Goal: Transaction & Acquisition: Book appointment/travel/reservation

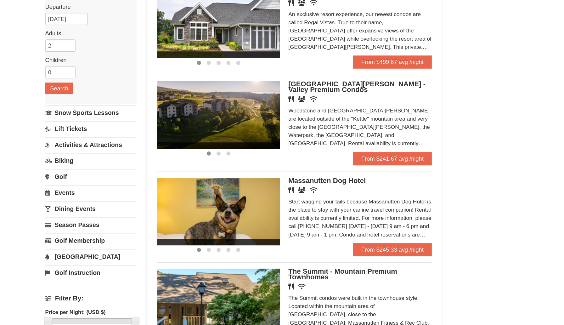
scroll to position [74, 0]
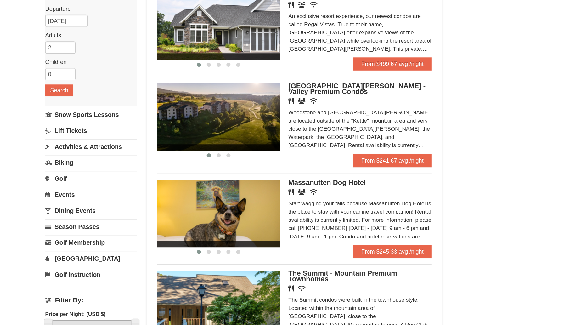
click at [301, 90] on img at bounding box center [263, 90] width 95 height 52
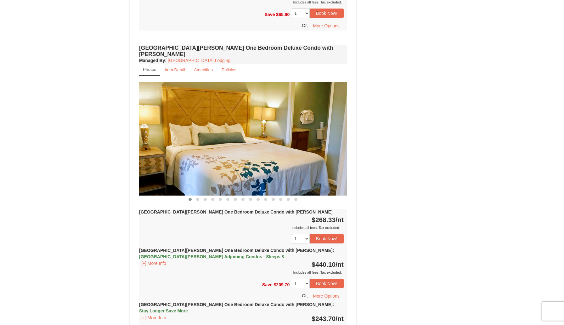
scroll to position [489, 0]
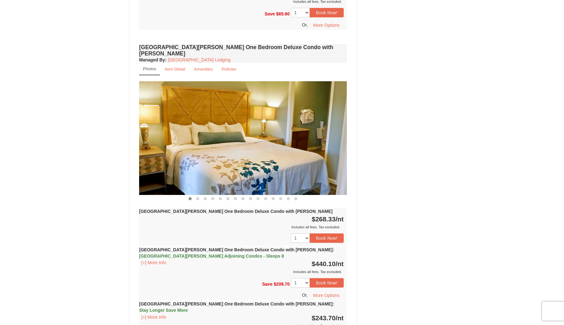
click at [318, 136] on img at bounding box center [243, 138] width 208 height 114
click at [324, 138] on img at bounding box center [243, 138] width 208 height 114
click at [199, 197] on span at bounding box center [197, 198] width 3 height 3
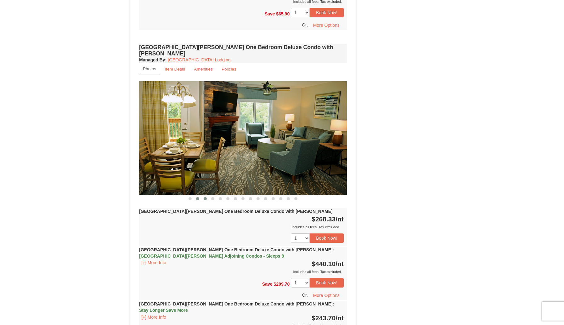
click at [205, 197] on span at bounding box center [205, 198] width 3 height 3
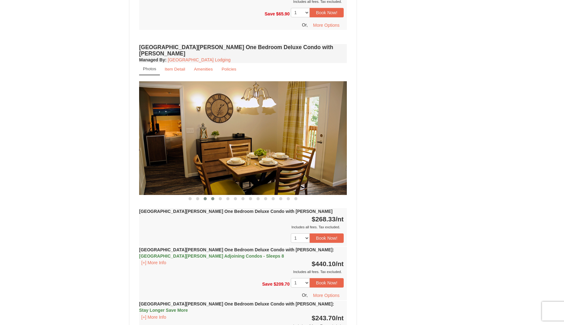
click at [213, 197] on span at bounding box center [212, 198] width 3 height 3
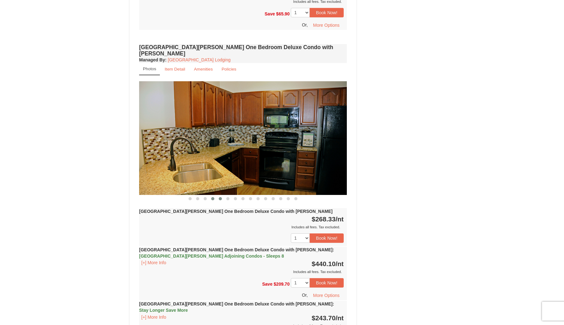
click at [220, 197] on span at bounding box center [220, 198] width 3 height 3
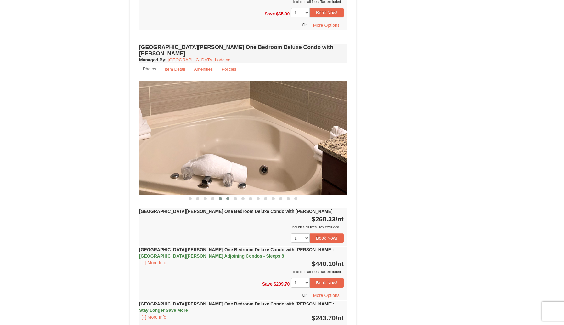
click at [227, 197] on span at bounding box center [227, 198] width 3 height 3
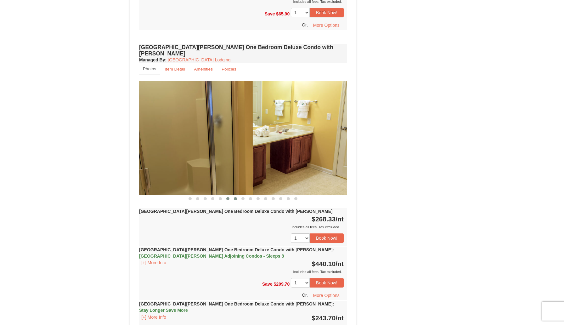
click at [233, 196] on button at bounding box center [236, 199] width 8 height 6
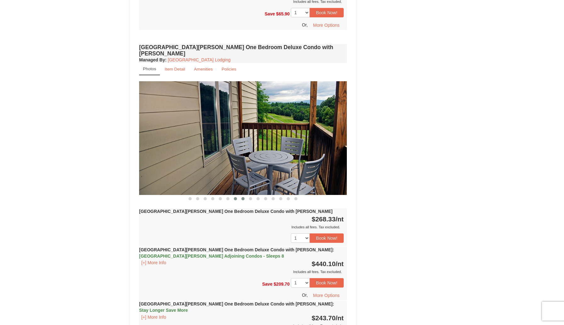
click at [243, 197] on span at bounding box center [243, 198] width 3 height 3
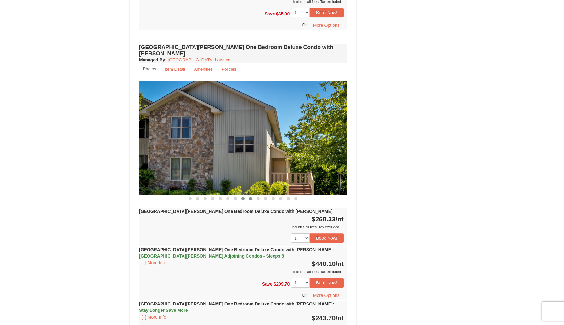
click at [249, 196] on button at bounding box center [251, 199] width 8 height 6
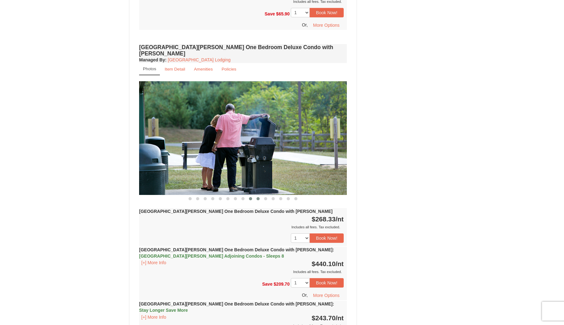
click at [259, 196] on button at bounding box center [259, 199] width 8 height 6
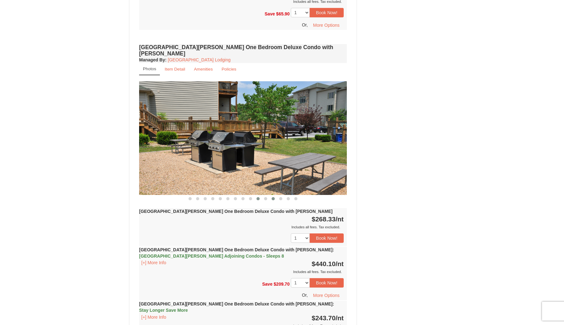
click at [270, 196] on button at bounding box center [274, 199] width 8 height 6
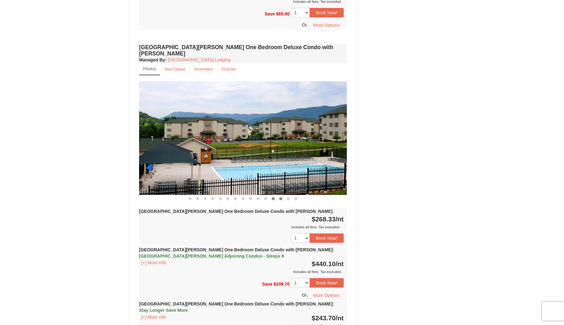
click at [281, 197] on span at bounding box center [280, 198] width 3 height 3
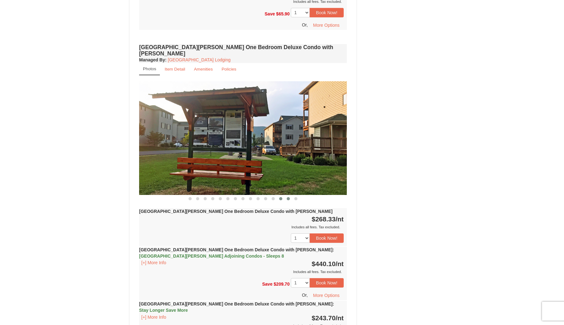
click at [289, 197] on span at bounding box center [288, 198] width 3 height 3
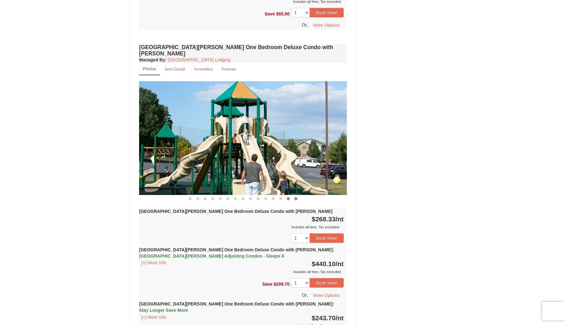
click at [296, 197] on span at bounding box center [296, 198] width 3 height 3
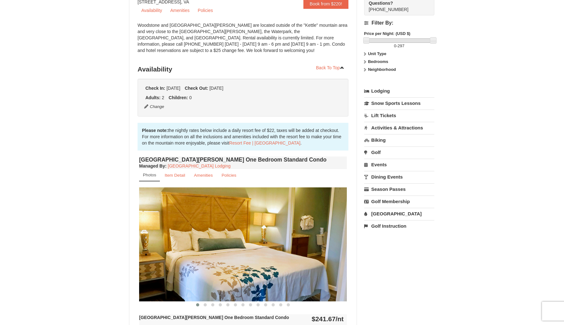
scroll to position [6, 0]
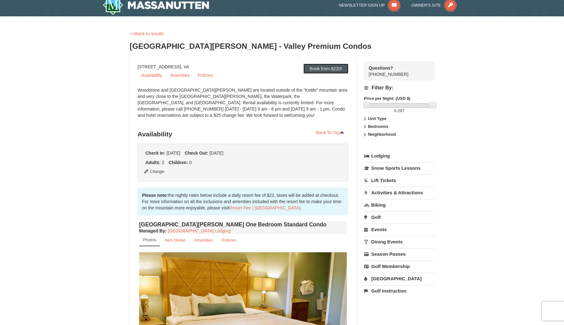
click at [318, 65] on link "Book from $220!" at bounding box center [326, 69] width 45 height 10
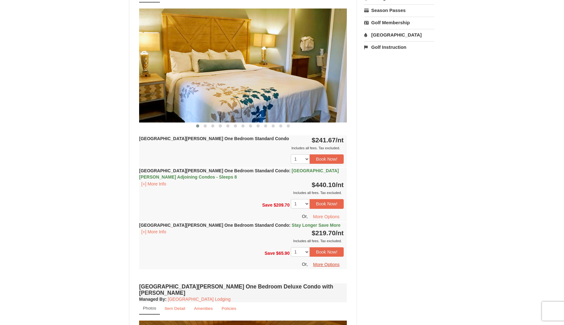
scroll to position [248, 0]
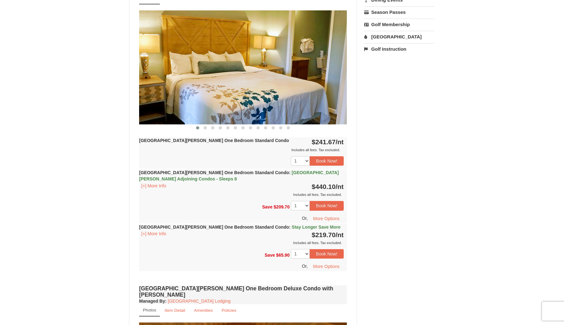
click at [160, 238] on div "Woodstone Meadows One Bedroom Standard Condo : Stay Longer Save More [+] More I…" at bounding box center [243, 235] width 208 height 22
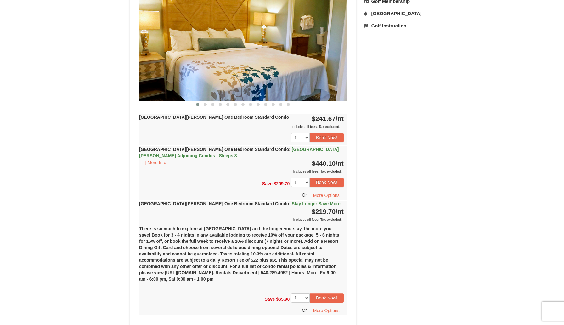
scroll to position [268, 0]
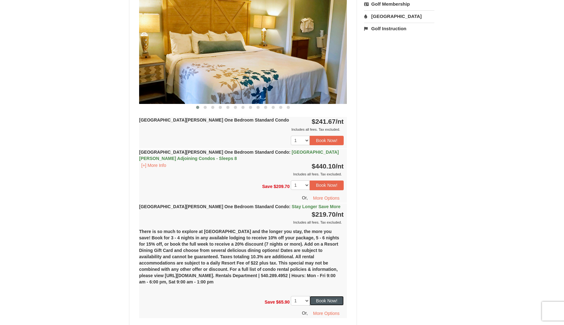
click at [331, 298] on button "Book Now!" at bounding box center [327, 300] width 34 height 9
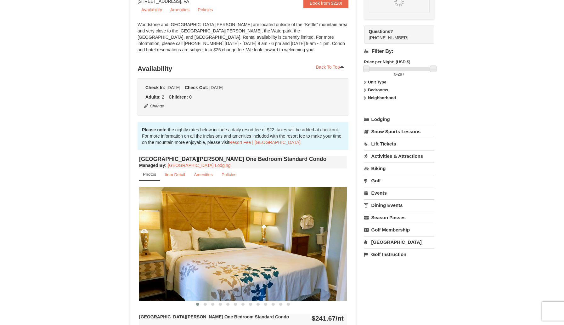
scroll to position [61, 0]
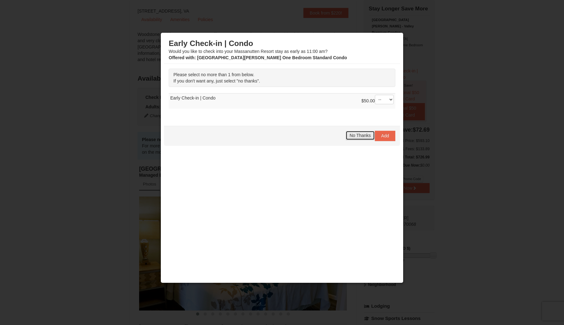
click at [359, 134] on span "No Thanks" at bounding box center [360, 135] width 21 height 5
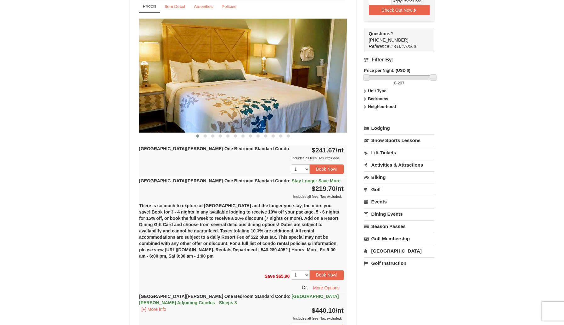
scroll to position [238, 0]
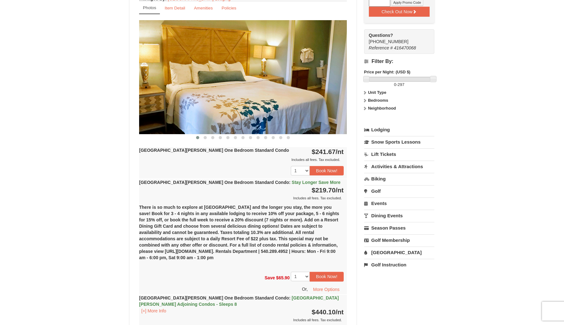
click at [370, 148] on link "Lift Tickets" at bounding box center [399, 154] width 70 height 12
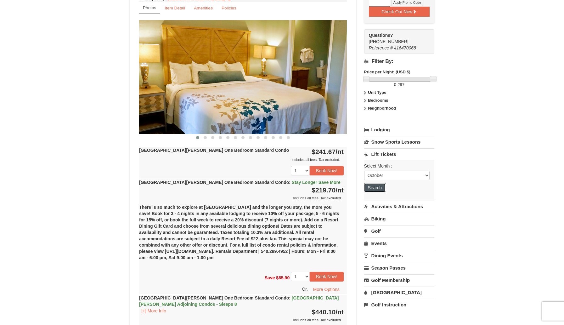
click at [376, 183] on button "Search" at bounding box center [374, 187] width 21 height 9
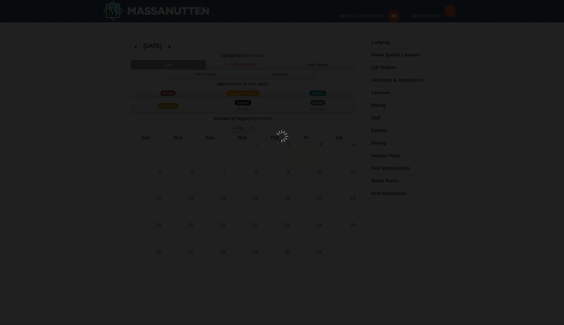
select select "10"
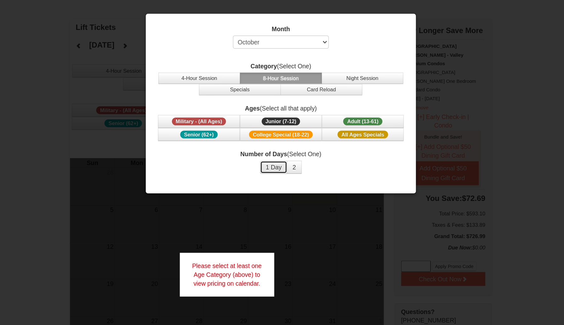
click at [276, 144] on button "1 Day" at bounding box center [277, 143] width 20 height 9
click at [340, 112] on span "Adult (13-61)" at bounding box center [341, 111] width 28 height 6
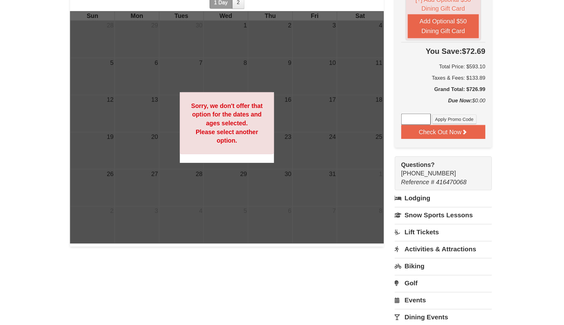
scroll to position [40, 0]
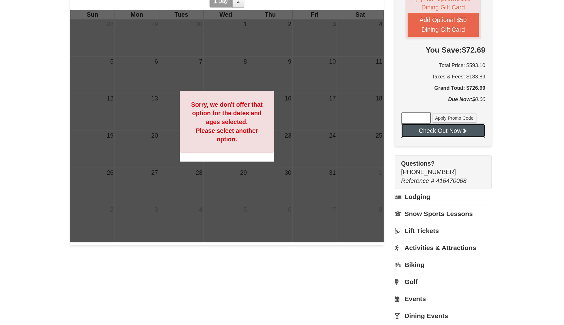
drag, startPoint x: 405, startPoint y: 175, endPoint x: 445, endPoint y: 204, distance: 49.5
click at [445, 204] on div "× Lift Tickets October 2025 Category (Select One) 4-Hour Session 8-Hour Session…" at bounding box center [282, 187] width 564 height 411
click at [412, 180] on button "Check Out Now" at bounding box center [399, 185] width 61 height 10
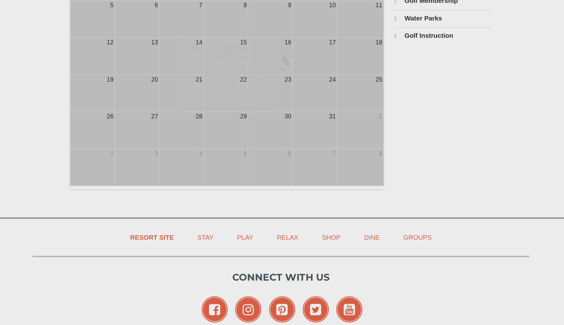
scroll to position [77, 0]
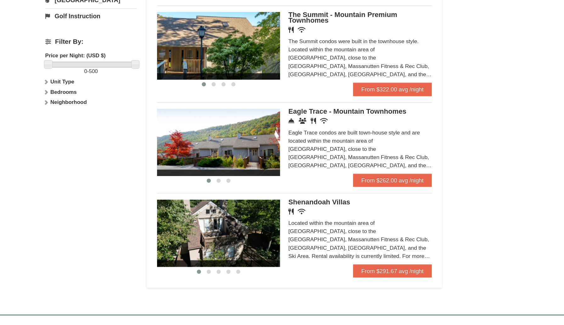
scroll to position [198, 0]
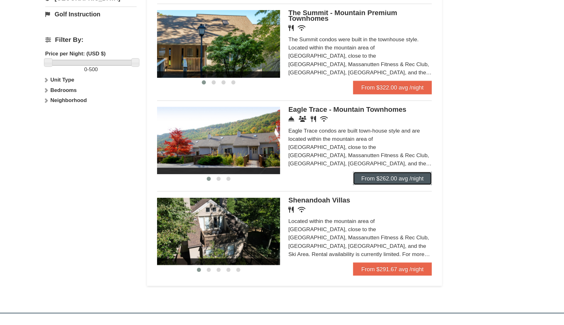
click at [402, 215] on link "From $262.00 avg /night" at bounding box center [396, 212] width 60 height 10
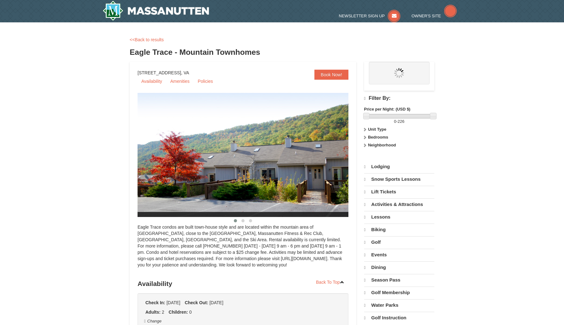
select select "10"
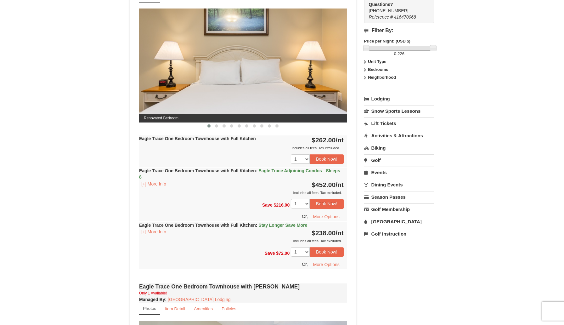
scroll to position [252, 0]
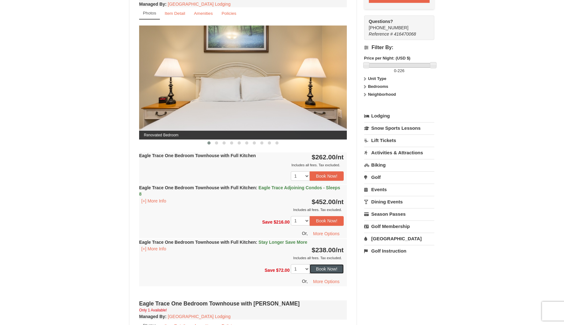
click at [318, 266] on button "Book Now!" at bounding box center [327, 268] width 34 height 9
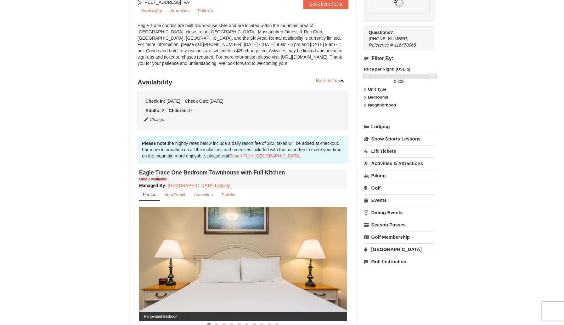
scroll to position [61, 0]
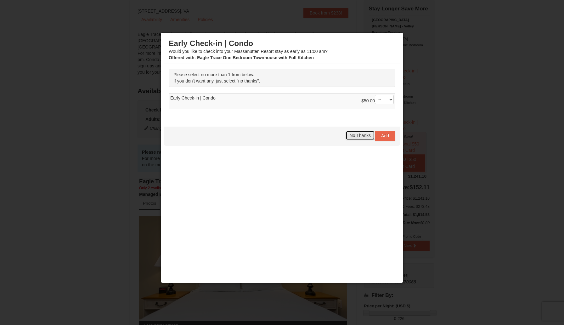
click at [358, 140] on button "No Thanks" at bounding box center [360, 135] width 29 height 9
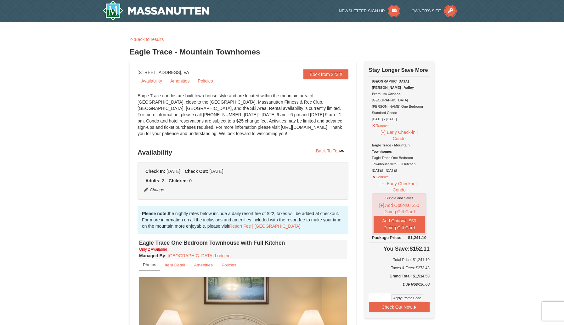
scroll to position [2, 0]
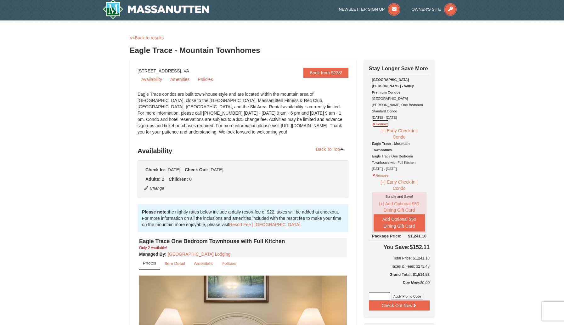
click at [385, 119] on button "Remove" at bounding box center [380, 123] width 17 height 8
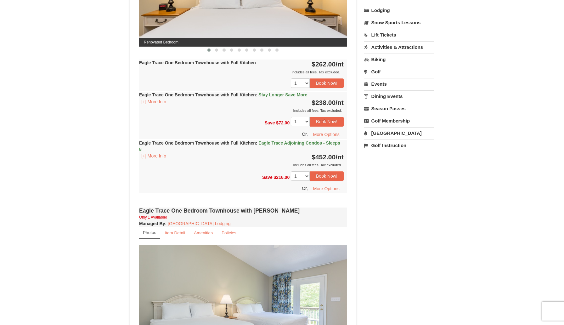
scroll to position [241, 0]
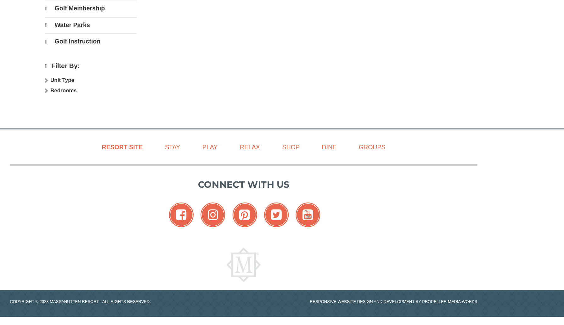
scroll to position [198, 0]
select select "10"
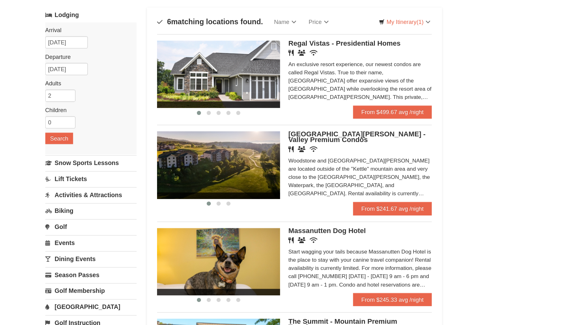
scroll to position [32, 0]
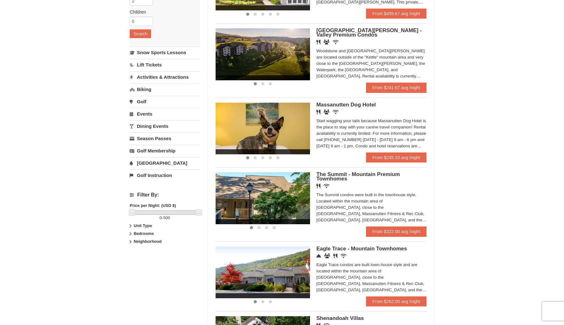
scroll to position [109, 0]
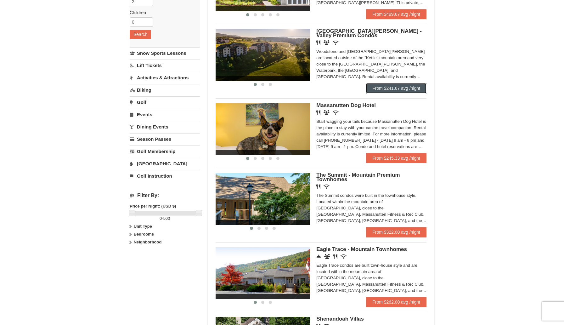
click at [386, 89] on link "From $241.67 avg /night" at bounding box center [396, 88] width 60 height 10
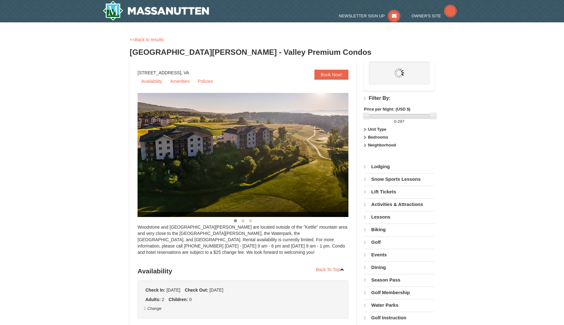
select select "10"
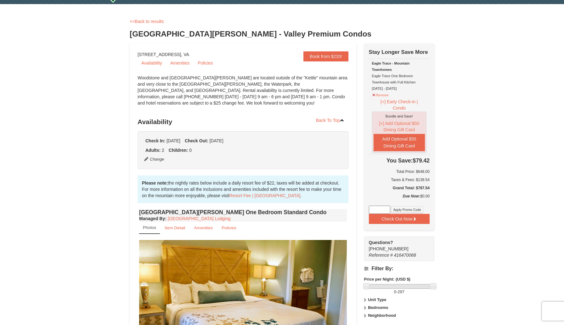
scroll to position [24, 0]
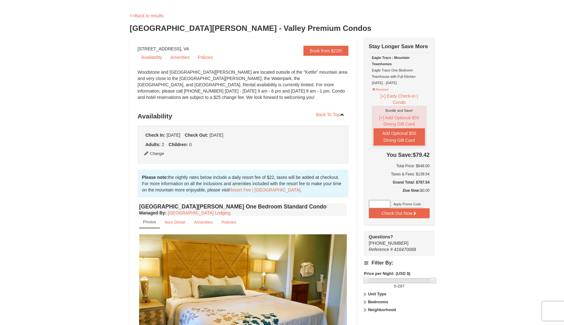
click at [373, 201] on input at bounding box center [379, 204] width 21 height 8
paste input "MASSSpartan25"
type input "MASSSpartan25"
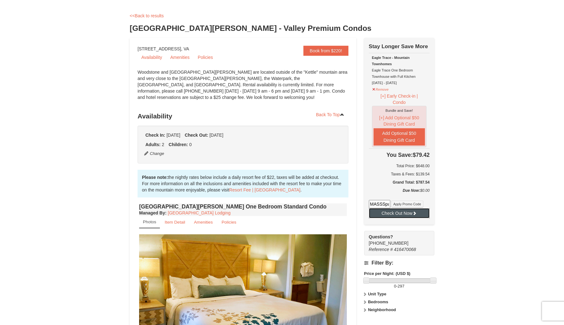
click at [386, 213] on button "Check Out Now" at bounding box center [399, 213] width 61 height 10
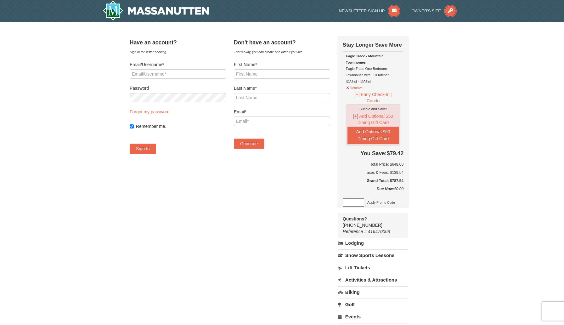
scroll to position [5, 0]
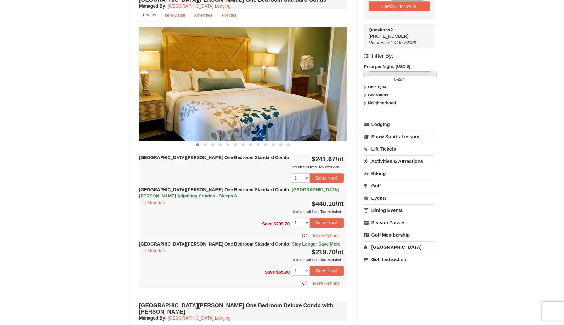
scroll to position [235, 0]
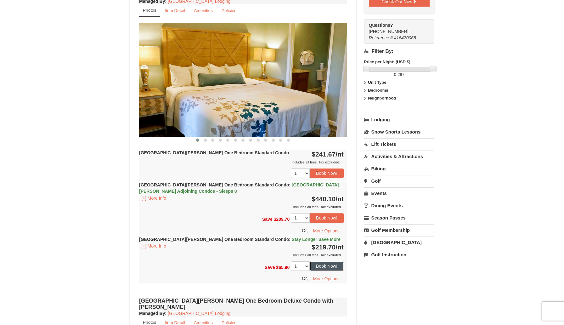
click at [319, 265] on button "Book Now!" at bounding box center [327, 265] width 34 height 9
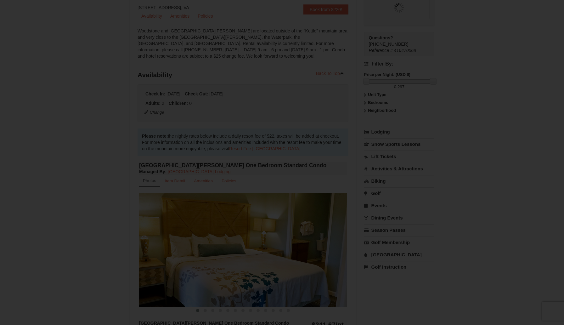
scroll to position [61, 0]
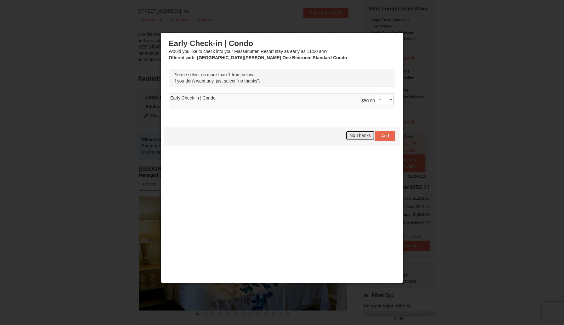
click at [363, 135] on span "No Thanks" at bounding box center [360, 135] width 21 height 5
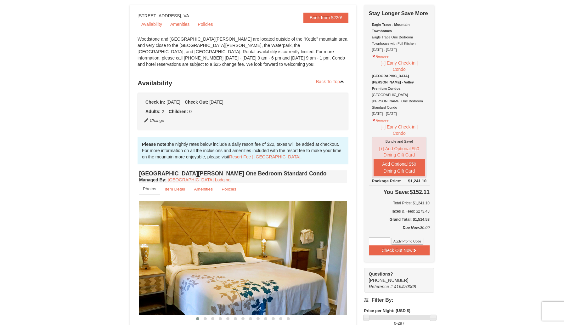
scroll to position [56, 0]
click at [378, 59] on button "Remove" at bounding box center [380, 56] width 17 height 8
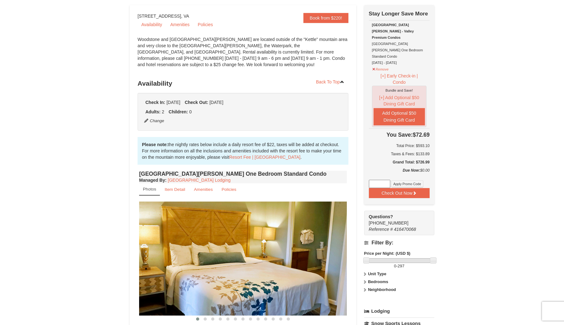
click at [381, 180] on input at bounding box center [379, 184] width 21 height 8
type input "MASSSpartan25"
click at [401, 180] on button "Apply Promo Code" at bounding box center [408, 183] width 32 height 7
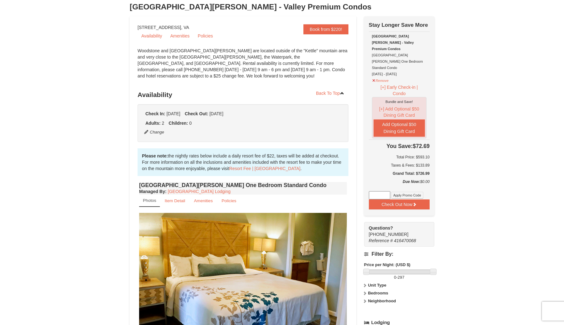
scroll to position [45, 0]
click at [377, 192] on input at bounding box center [379, 196] width 21 height 8
type input "MASSSpartan25"
click at [401, 192] on button "Apply Promo Code" at bounding box center [408, 195] width 32 height 7
click at [413, 200] on button "Check Out Now" at bounding box center [399, 205] width 61 height 10
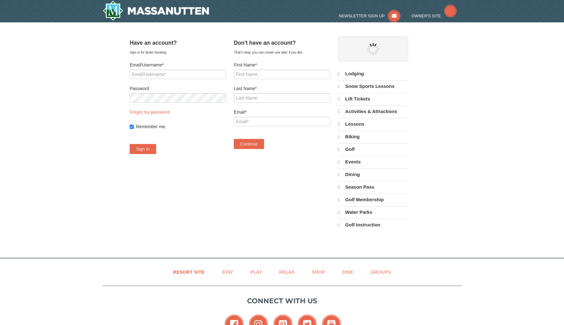
select select "10"
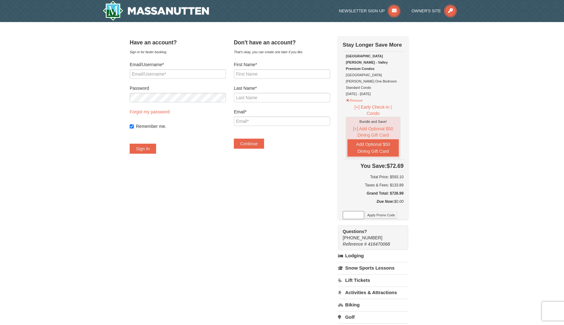
click at [364, 211] on input at bounding box center [353, 215] width 21 height 8
type input "MASSSpartan25"
click at [387, 212] on button "Apply Promo Code" at bounding box center [381, 215] width 32 height 7
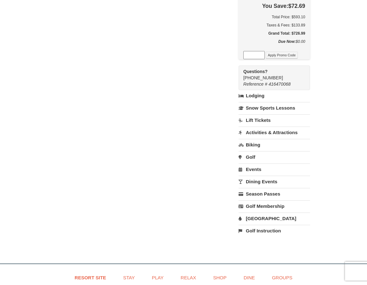
scroll to position [162, 0]
